Goal: Transaction & Acquisition: Obtain resource

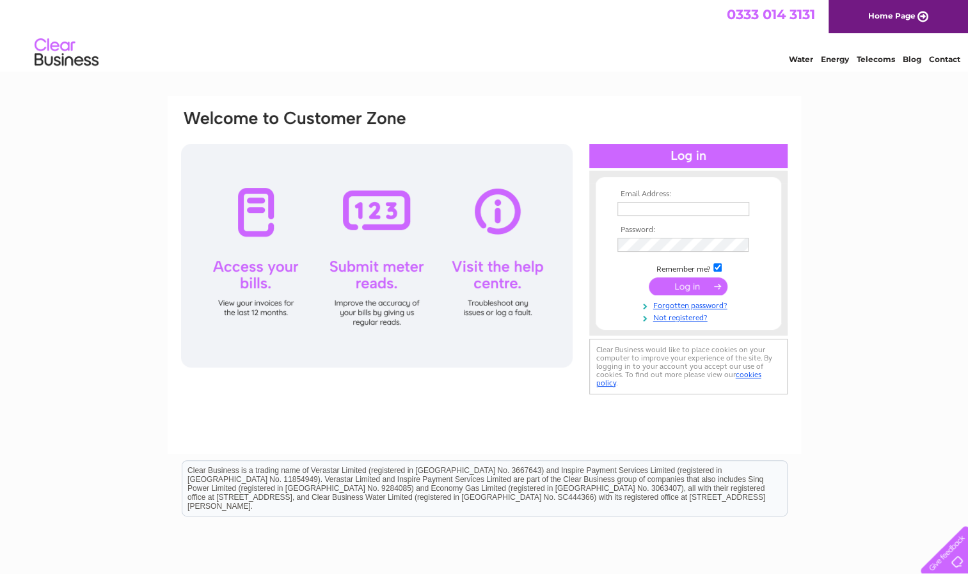
click at [718, 196] on th "Email Address:" at bounding box center [688, 194] width 148 height 9
click at [720, 217] on td at bounding box center [688, 209] width 148 height 20
click at [716, 209] on input "text" at bounding box center [683, 209] width 132 height 14
click at [453, 64] on div "Water Energy Telecoms Blog Contact" at bounding box center [484, 54] width 968 height 42
click at [646, 255] on td at bounding box center [688, 245] width 148 height 21
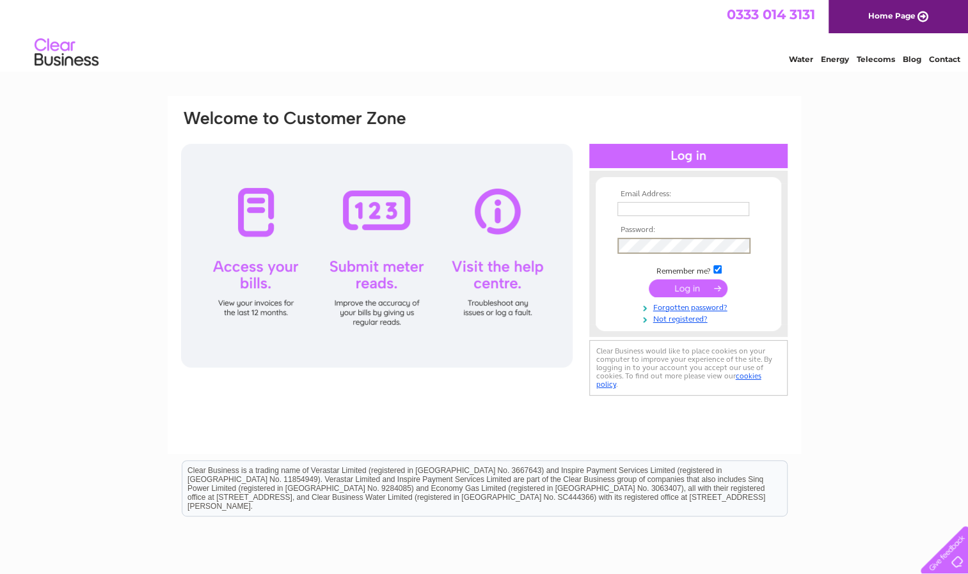
click at [645, 219] on td at bounding box center [688, 222] width 148 height 6
click at [644, 216] on td at bounding box center [688, 209] width 148 height 20
click at [642, 216] on input "text" at bounding box center [683, 209] width 132 height 14
type input "accountspayable@theadvantagroup.co.uk"
click at [699, 287] on input "submit" at bounding box center [688, 288] width 79 height 18
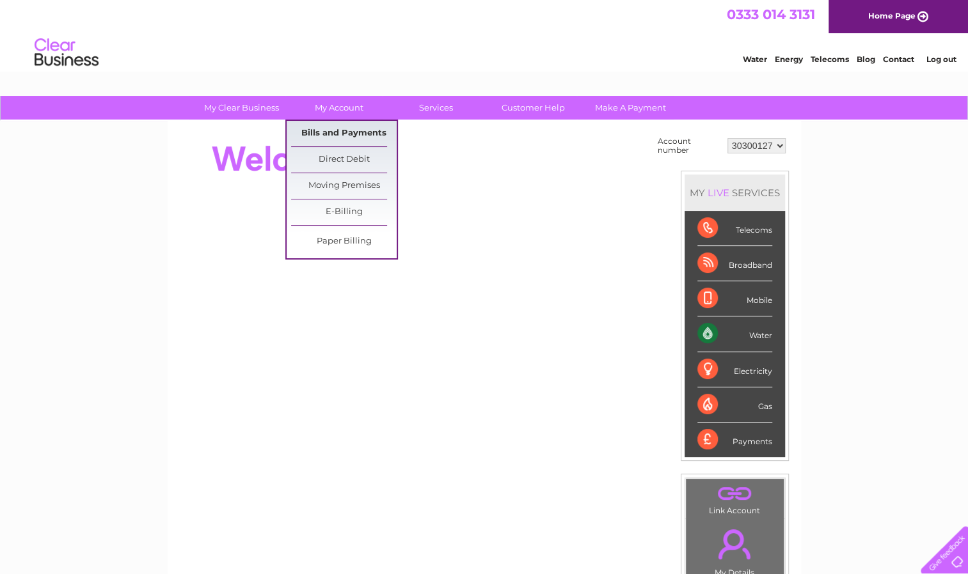
click at [348, 132] on link "Bills and Payments" at bounding box center [344, 134] width 106 height 26
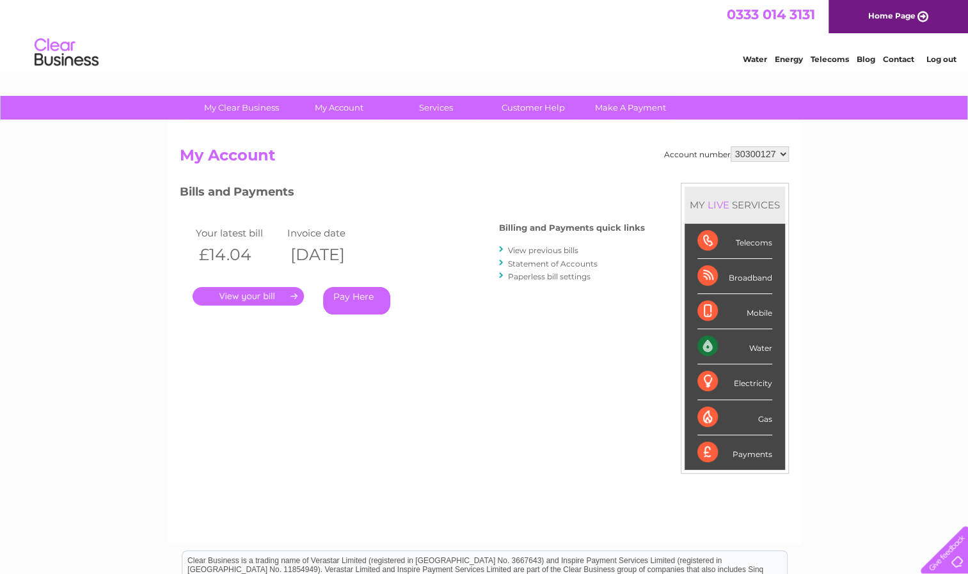
click at [267, 299] on link "." at bounding box center [248, 296] width 111 height 19
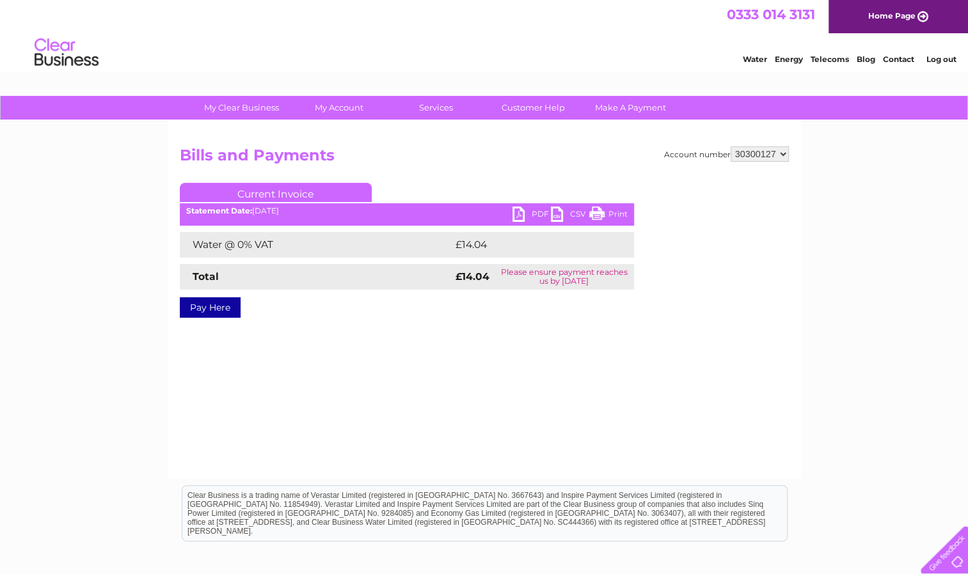
click at [527, 214] on link "PDF" at bounding box center [531, 216] width 38 height 19
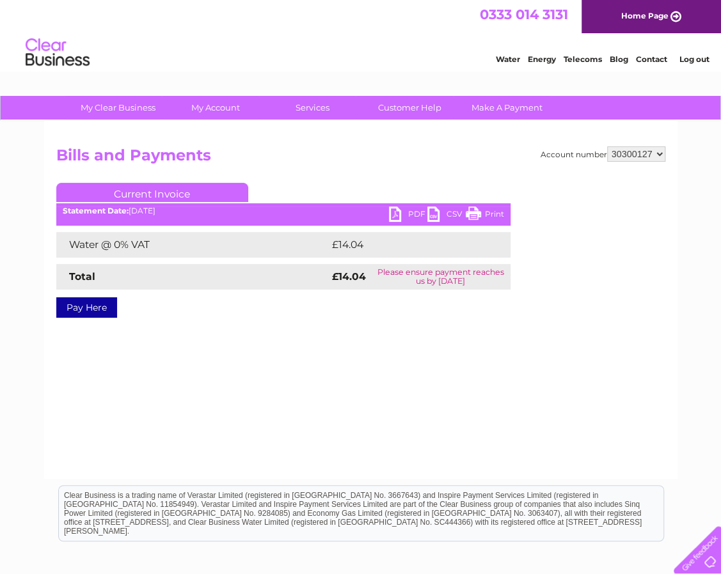
click at [120, 207] on b "Statement Date:" at bounding box center [96, 211] width 66 height 10
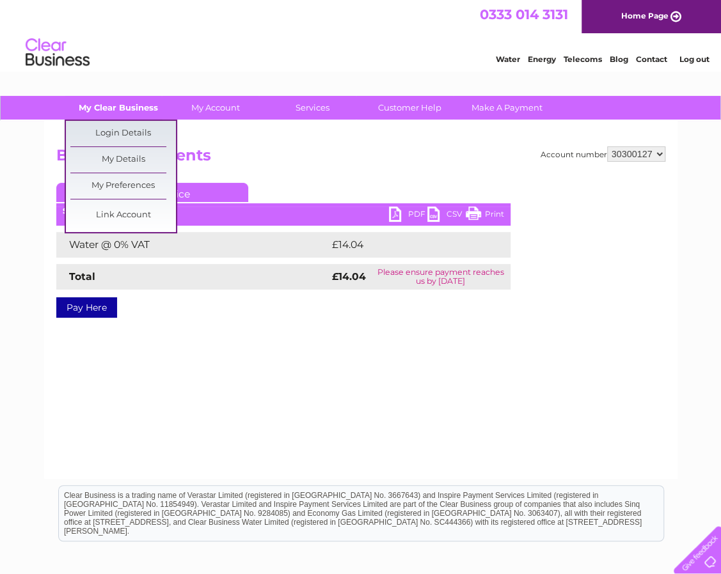
click at [154, 102] on link "My Clear Business" at bounding box center [118, 108] width 106 height 24
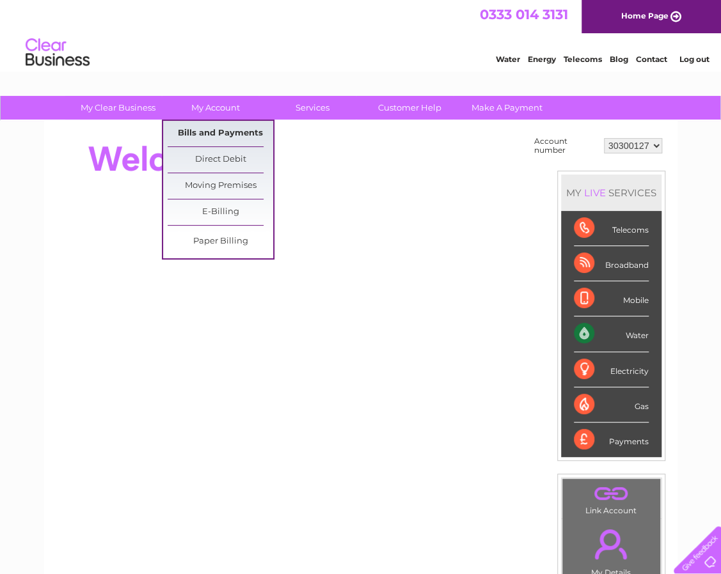
click at [216, 128] on link "Bills and Payments" at bounding box center [221, 134] width 106 height 26
click at [218, 132] on link "Bills and Payments" at bounding box center [221, 134] width 106 height 26
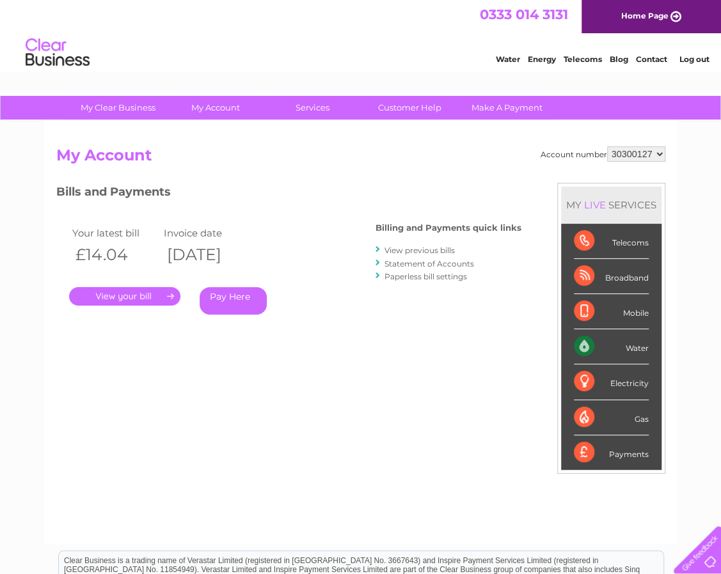
click at [431, 253] on link "View previous bills" at bounding box center [419, 251] width 70 height 10
